Goal: Task Accomplishment & Management: Manage account settings

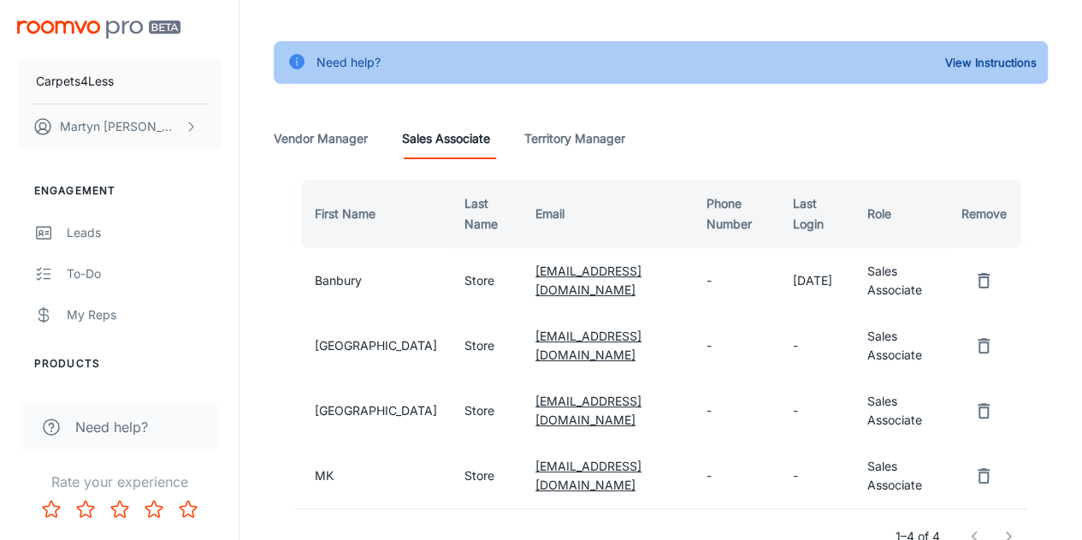
scroll to position [171, 0]
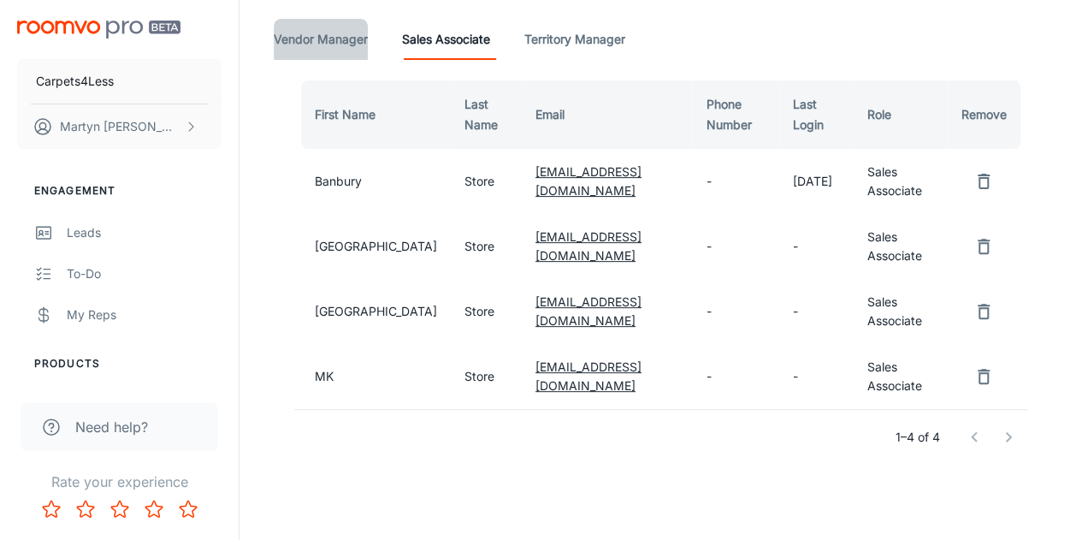
click at [335, 43] on Manager "Vendor Manager" at bounding box center [321, 39] width 94 height 41
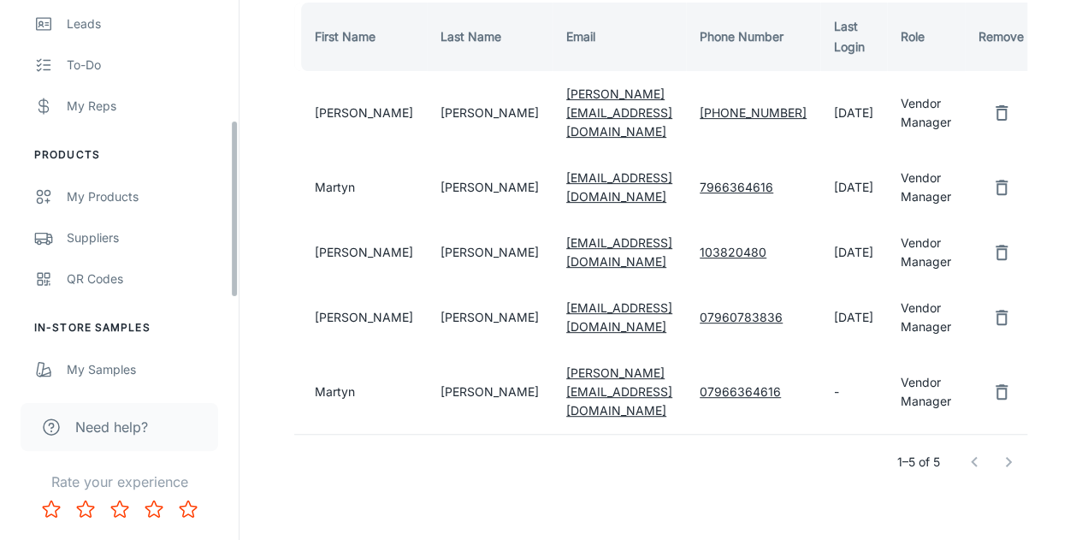
scroll to position [181, 0]
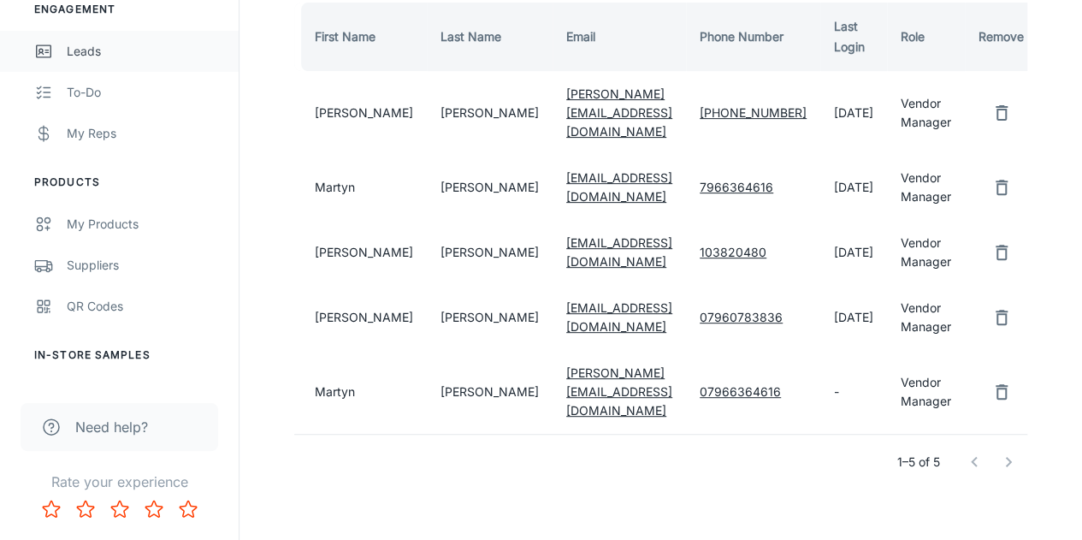
click at [96, 60] on div "Leads" at bounding box center [144, 51] width 155 height 19
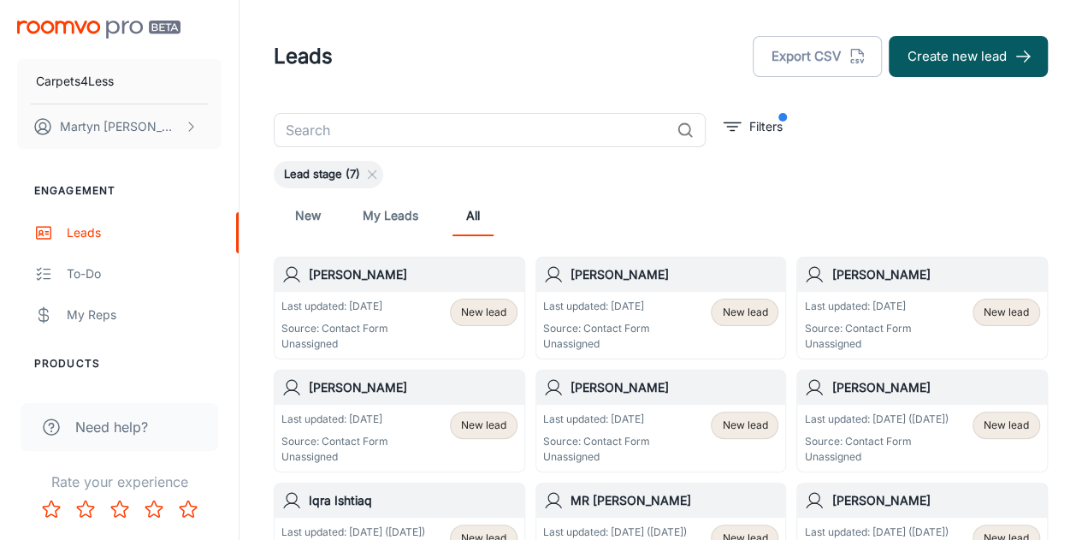
click at [388, 222] on link "My Leads" at bounding box center [391, 215] width 56 height 41
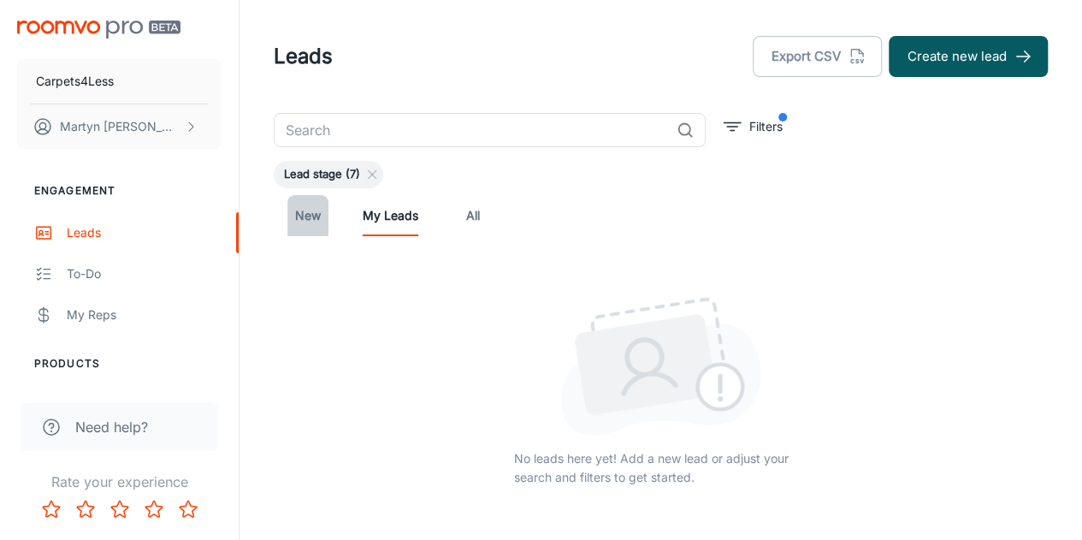
click at [306, 211] on link "New" at bounding box center [308, 215] width 41 height 41
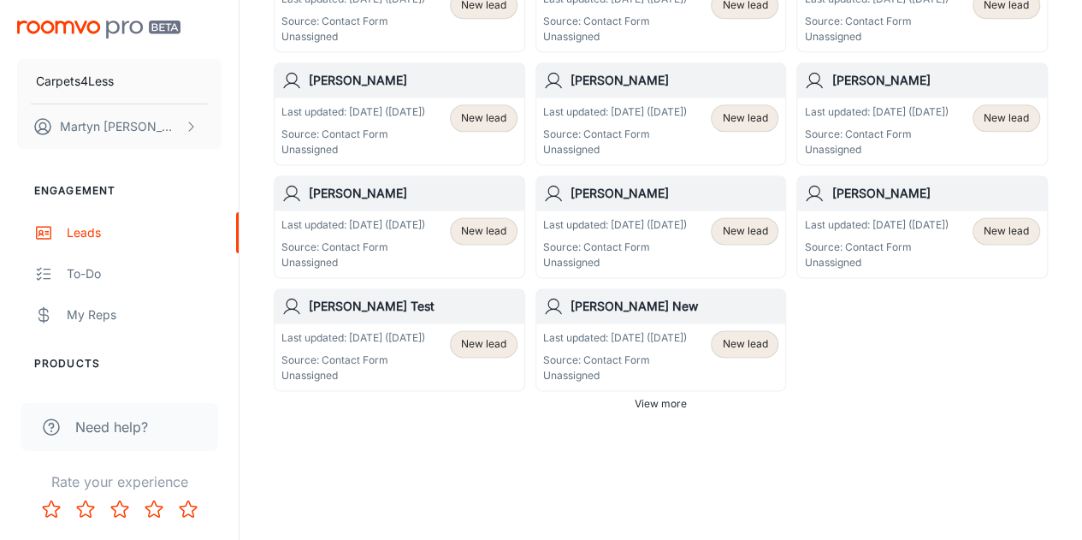
scroll to position [1156, 0]
click at [341, 362] on p "Source: Contact Form" at bounding box center [354, 360] width 144 height 15
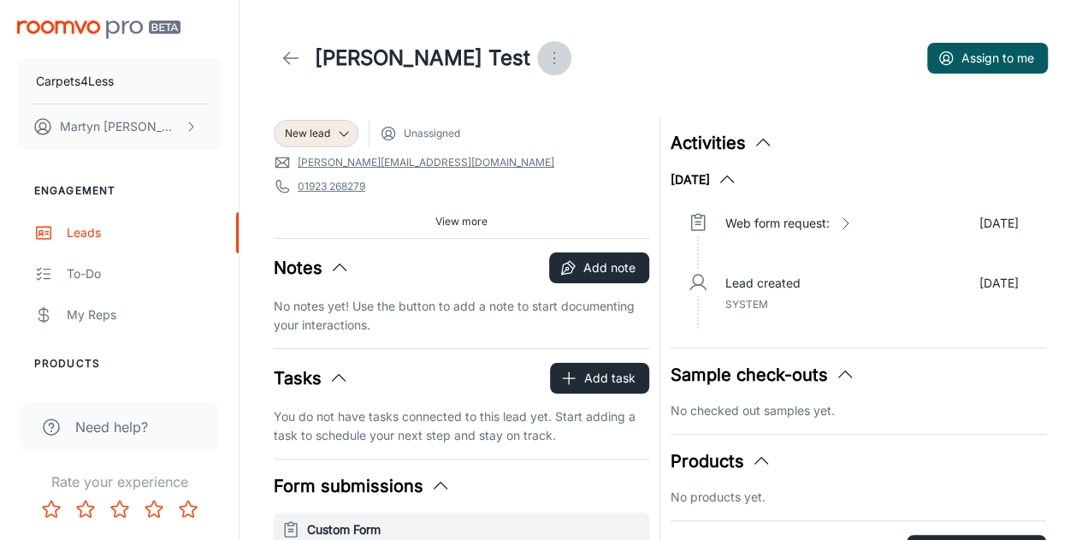
click at [544, 62] on icon "Open menu" at bounding box center [554, 58] width 21 height 21
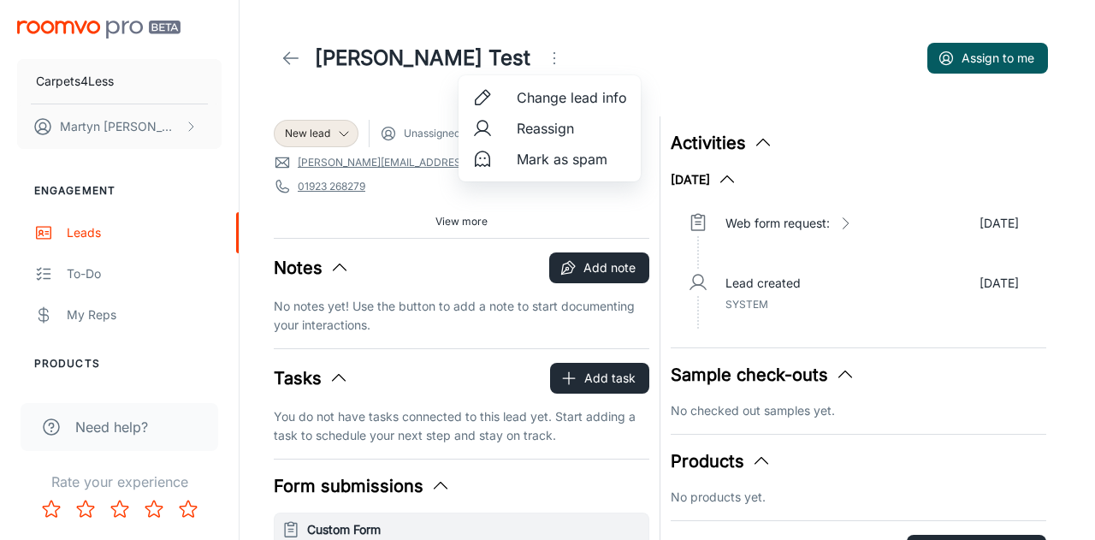
click at [548, 160] on span "Mark as spam" at bounding box center [572, 159] width 110 height 21
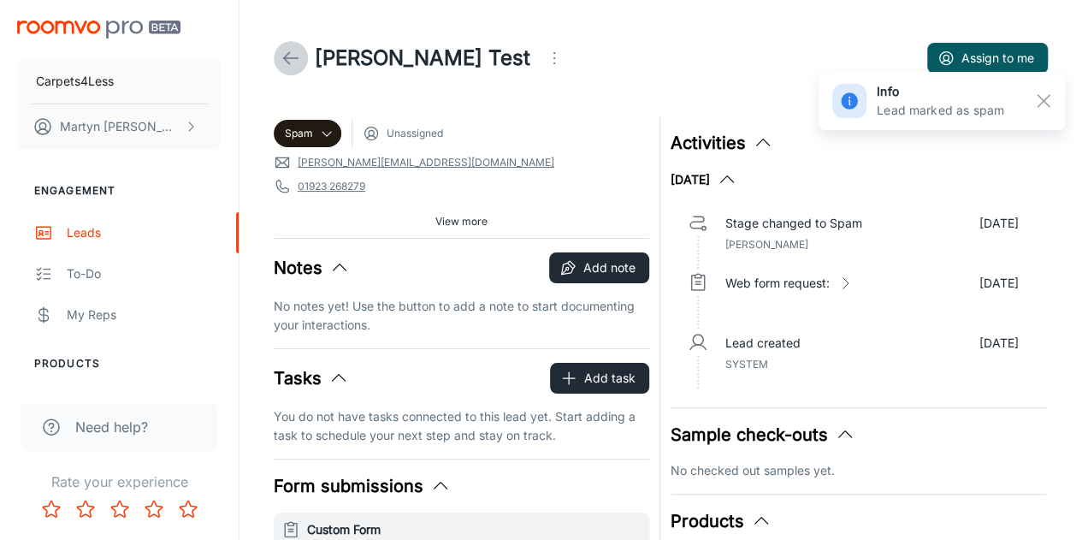
click at [295, 66] on icon at bounding box center [291, 58] width 21 height 21
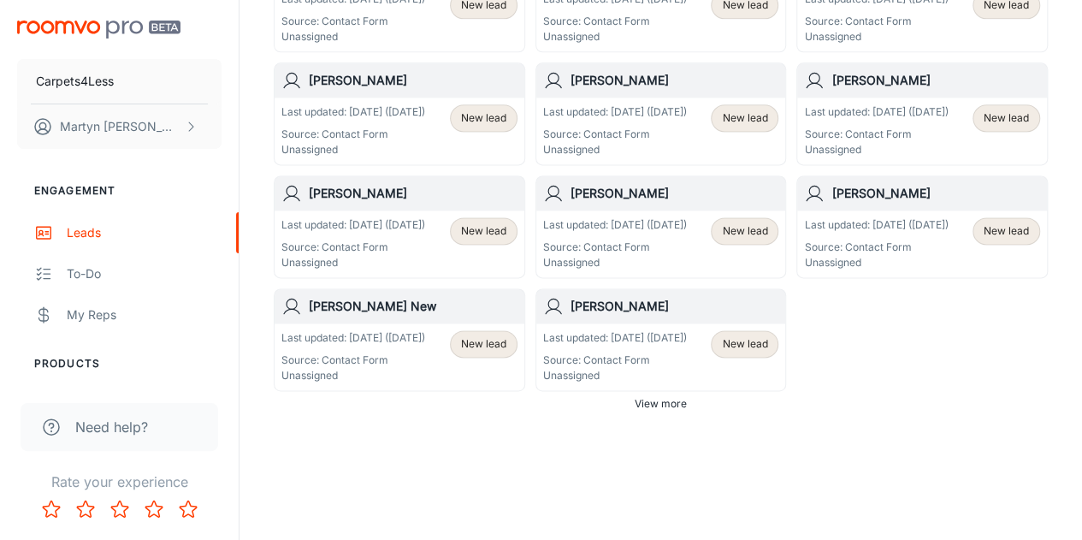
scroll to position [1183, 0]
click at [669, 406] on span "View more" at bounding box center [661, 403] width 52 height 15
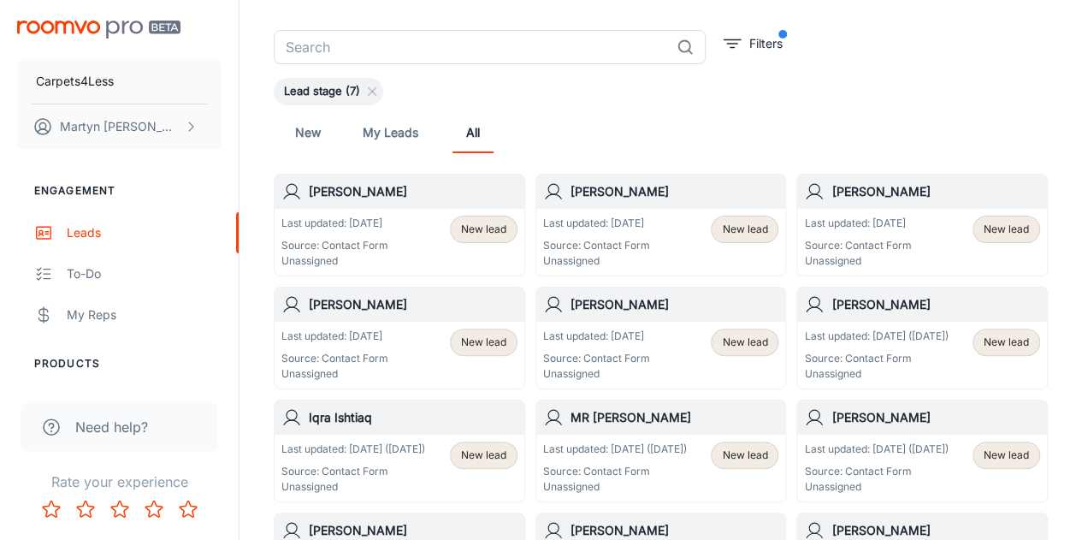
scroll to position [0, 0]
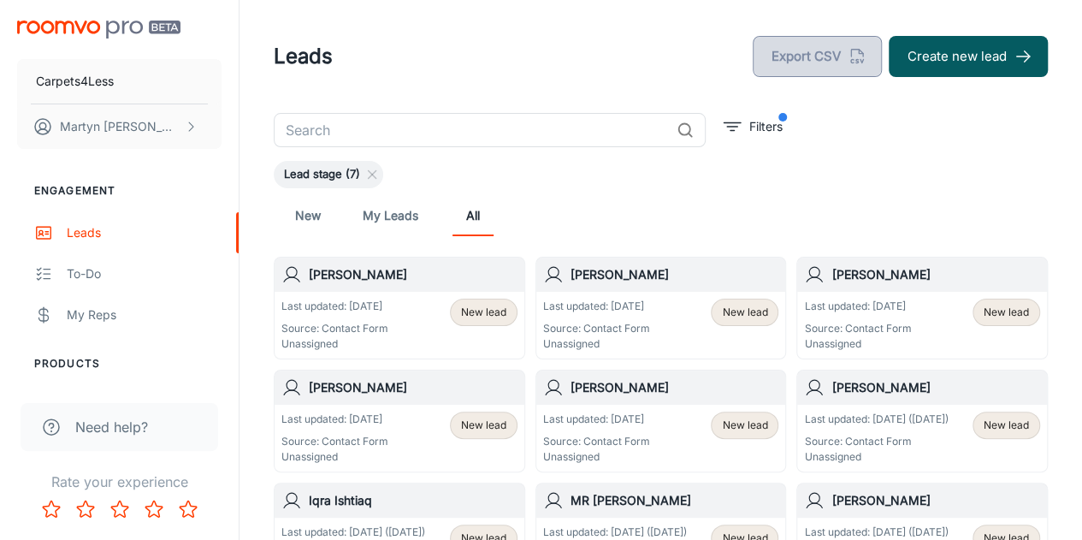
click at [826, 65] on button "Export CSV" at bounding box center [817, 56] width 129 height 41
